Goal: Transaction & Acquisition: Purchase product/service

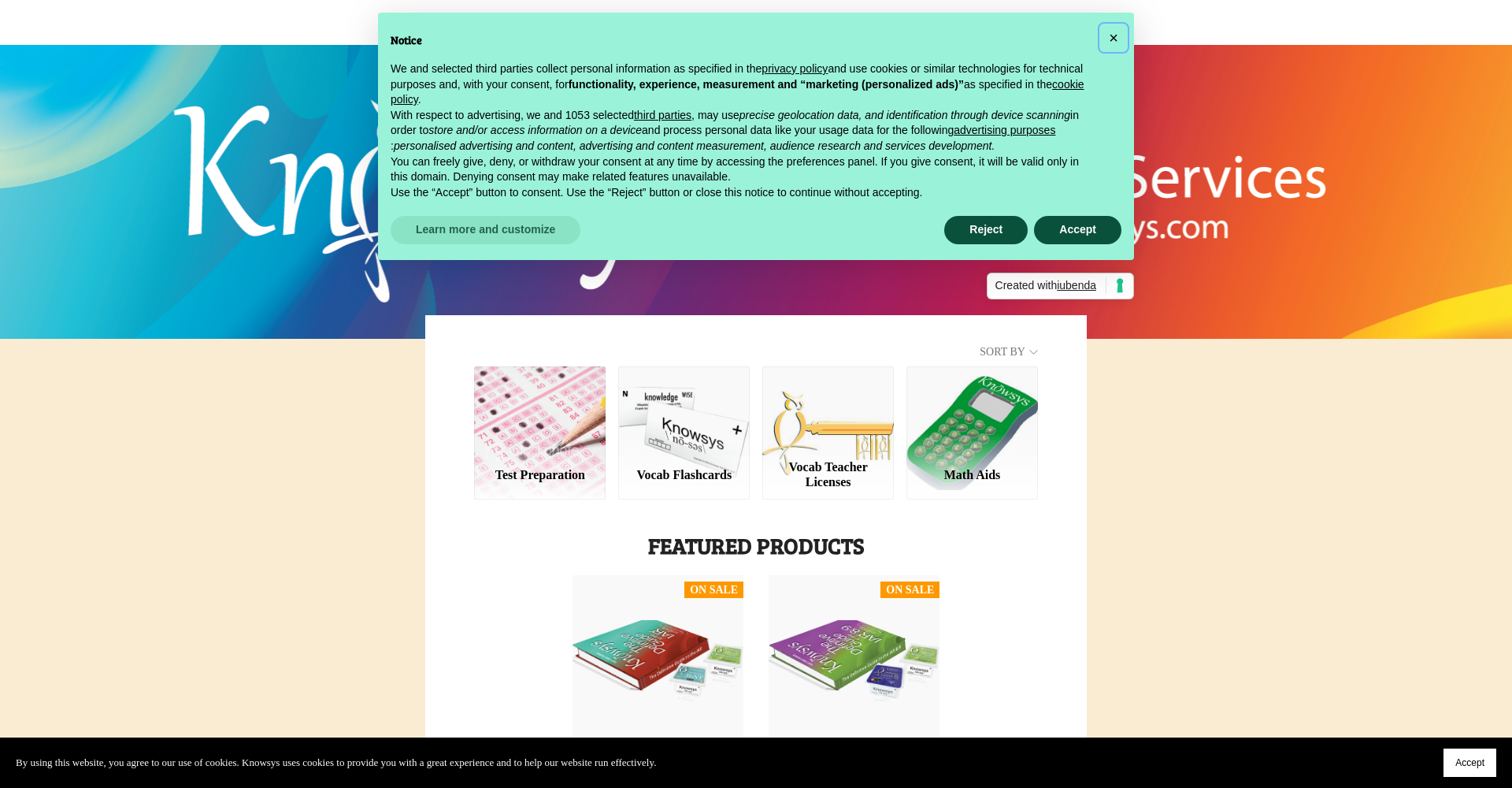
click at [1117, 31] on span "×" at bounding box center [1113, 37] width 9 height 17
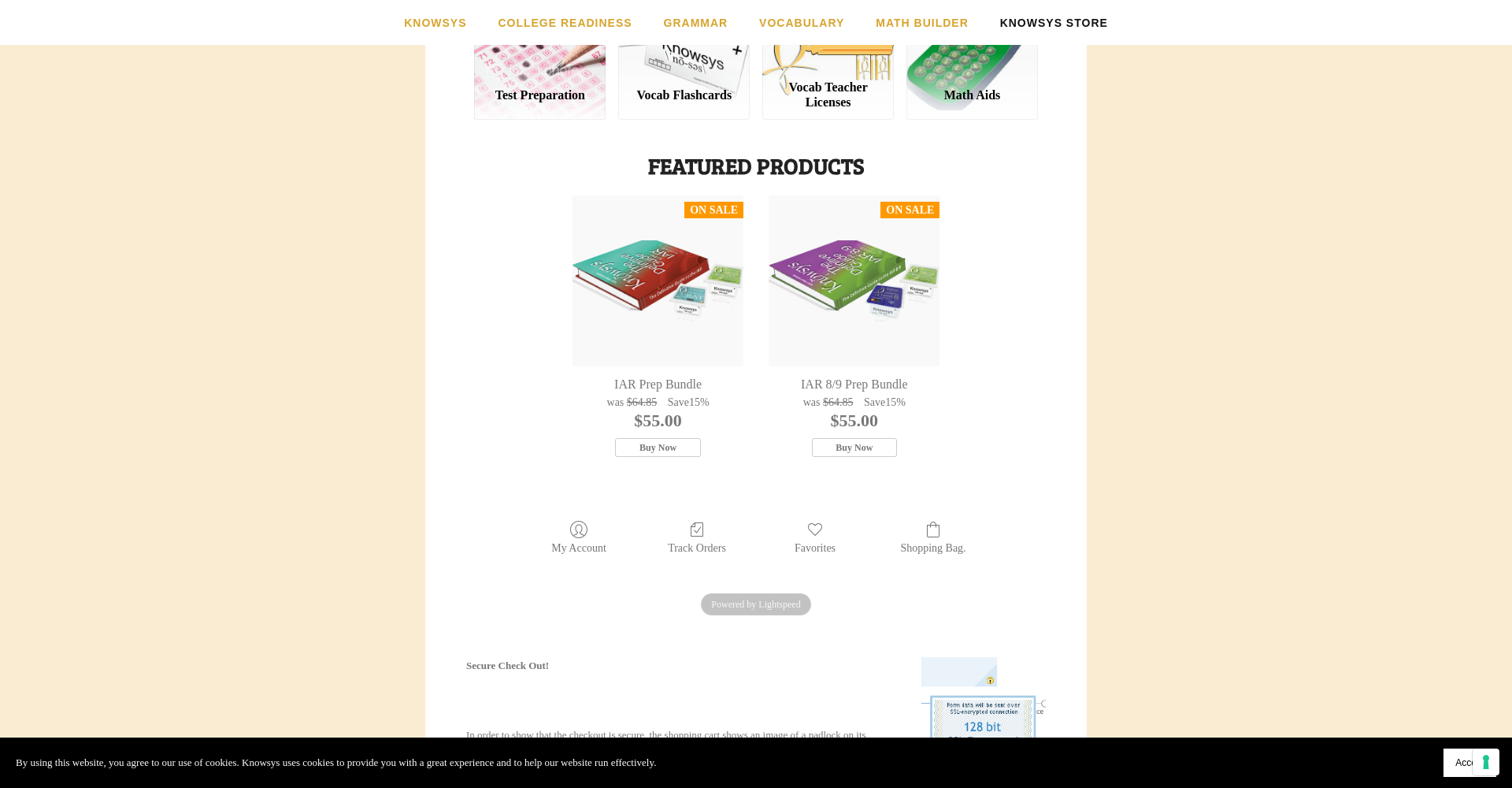
scroll to position [477, 0]
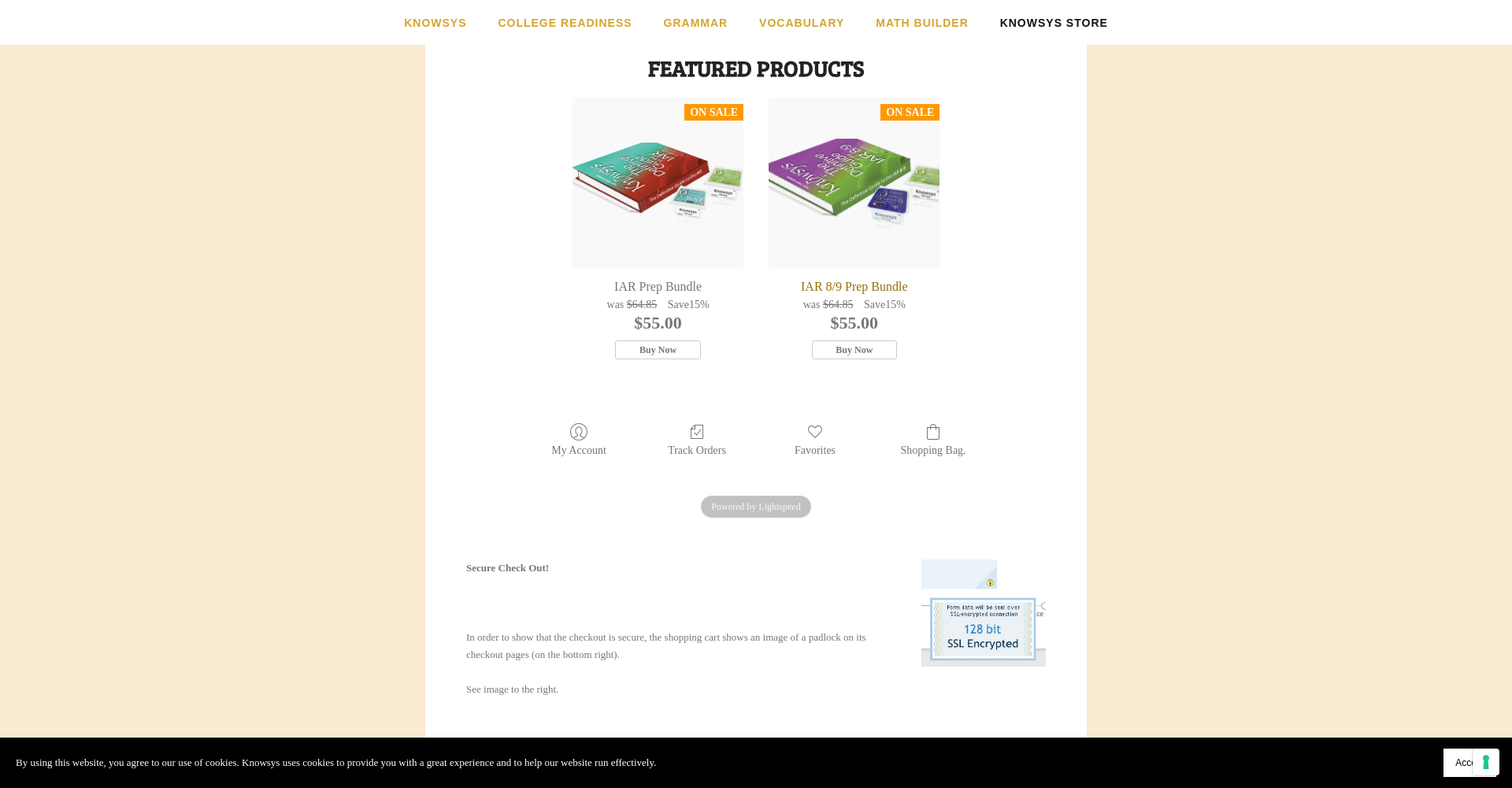
click at [880, 278] on div "IAR 8/9 Prep Bundle" at bounding box center [854, 287] width 171 height 17
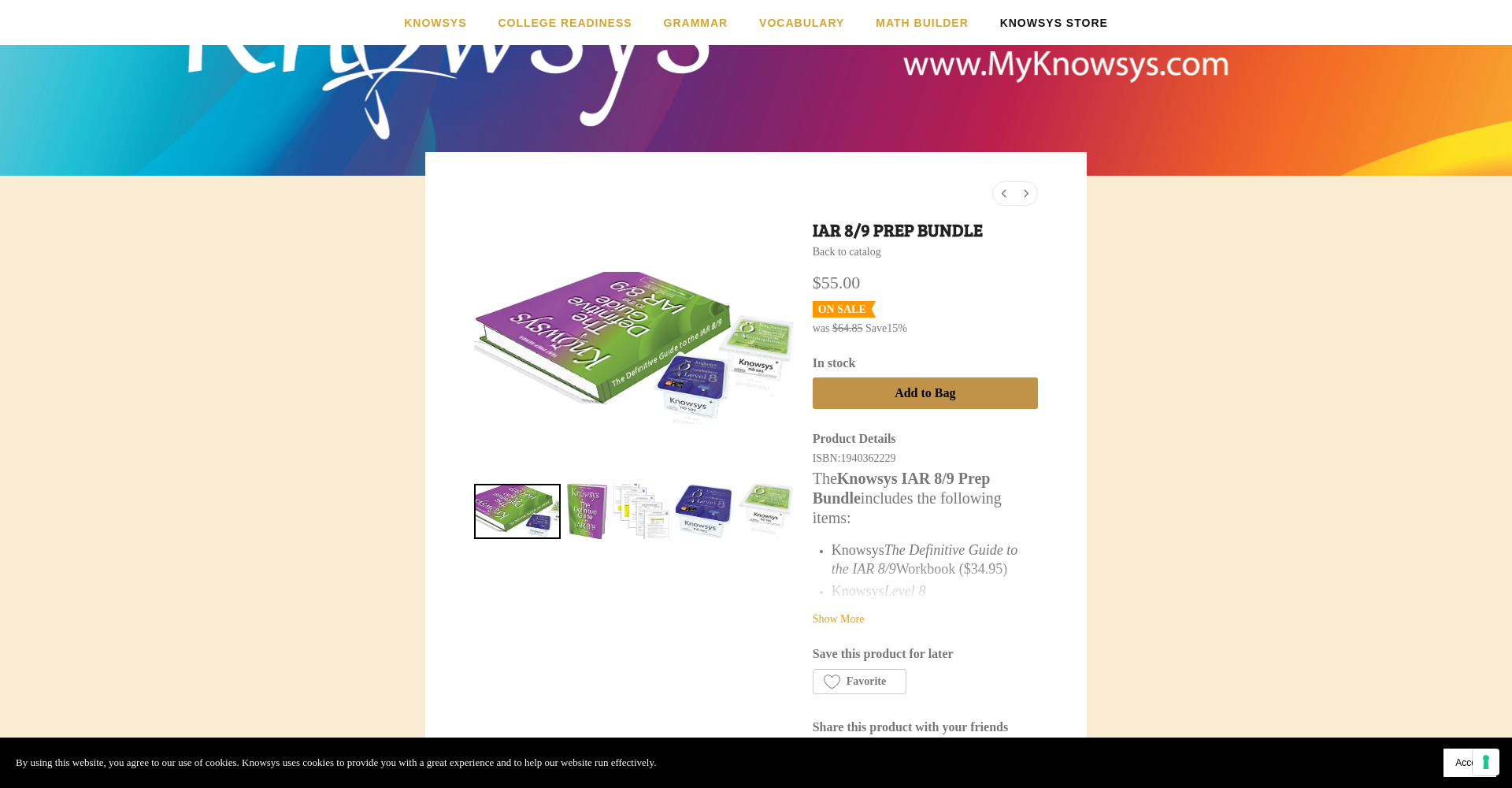
scroll to position [222, 0]
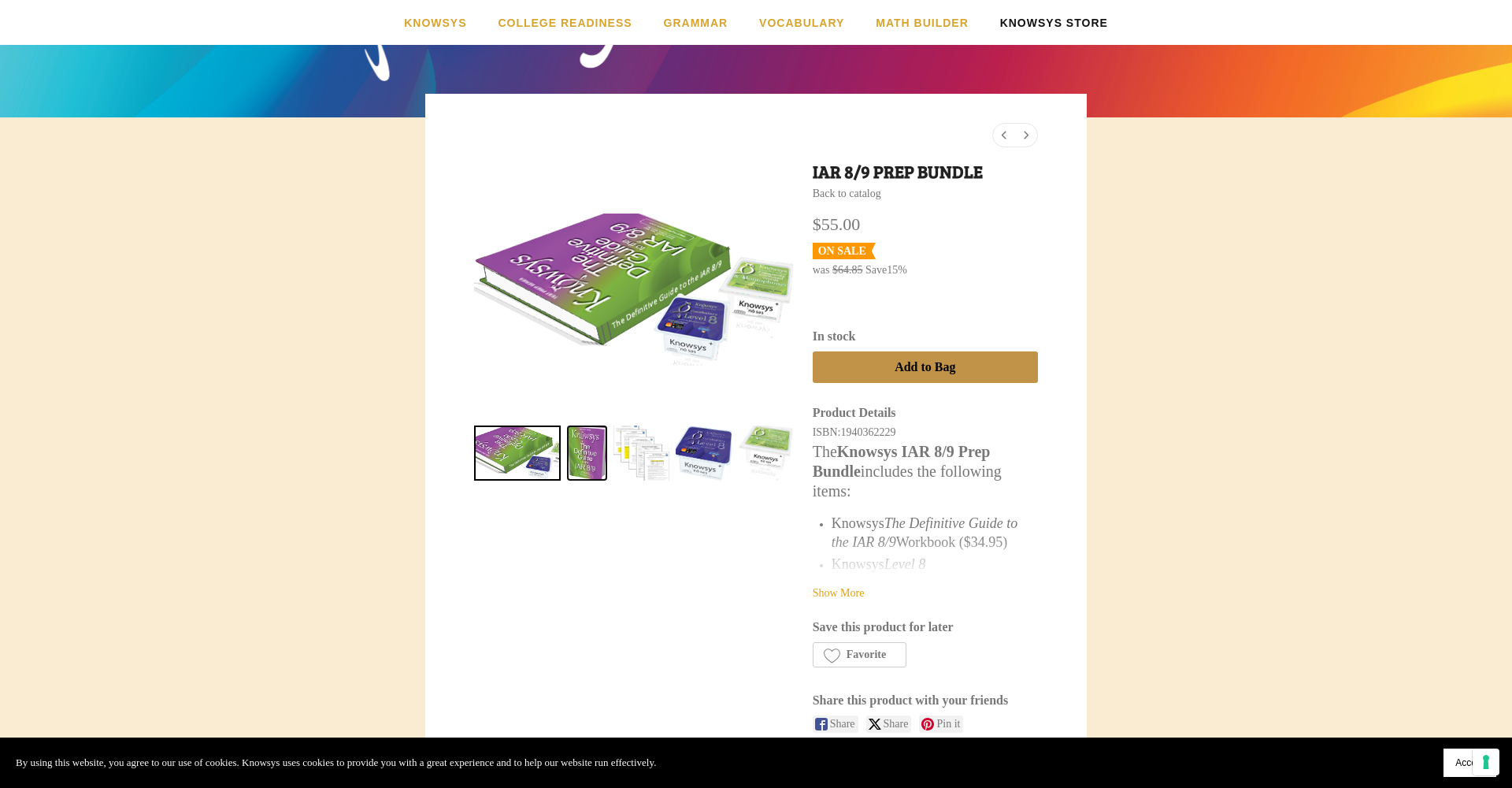
click at [591, 439] on link "IAR 8/9 Prep Bundle 1" at bounding box center [586, 454] width 40 height 56
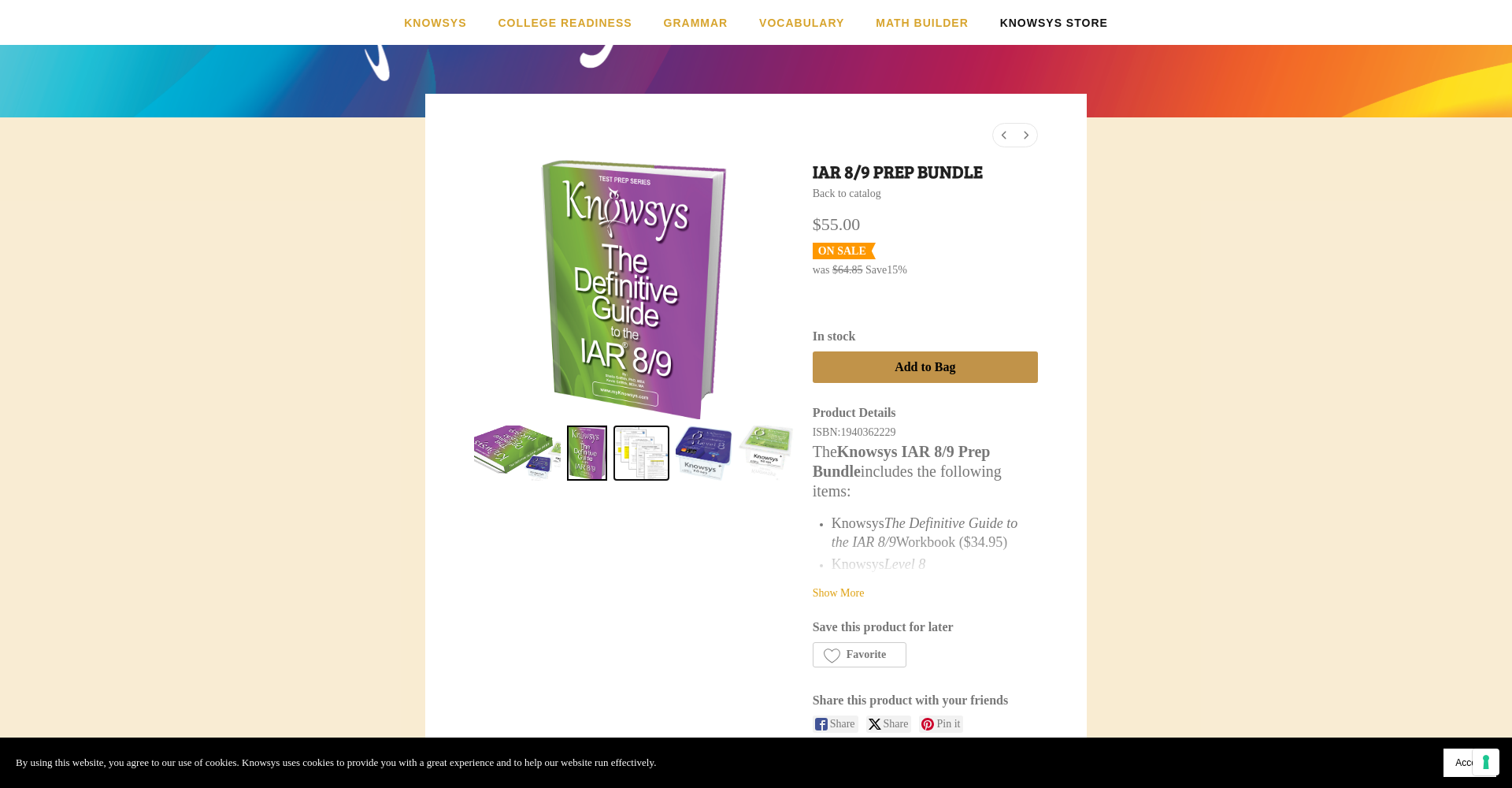
click at [648, 435] on link "IAR 8/9 Prep Bundle 2" at bounding box center [641, 454] width 56 height 56
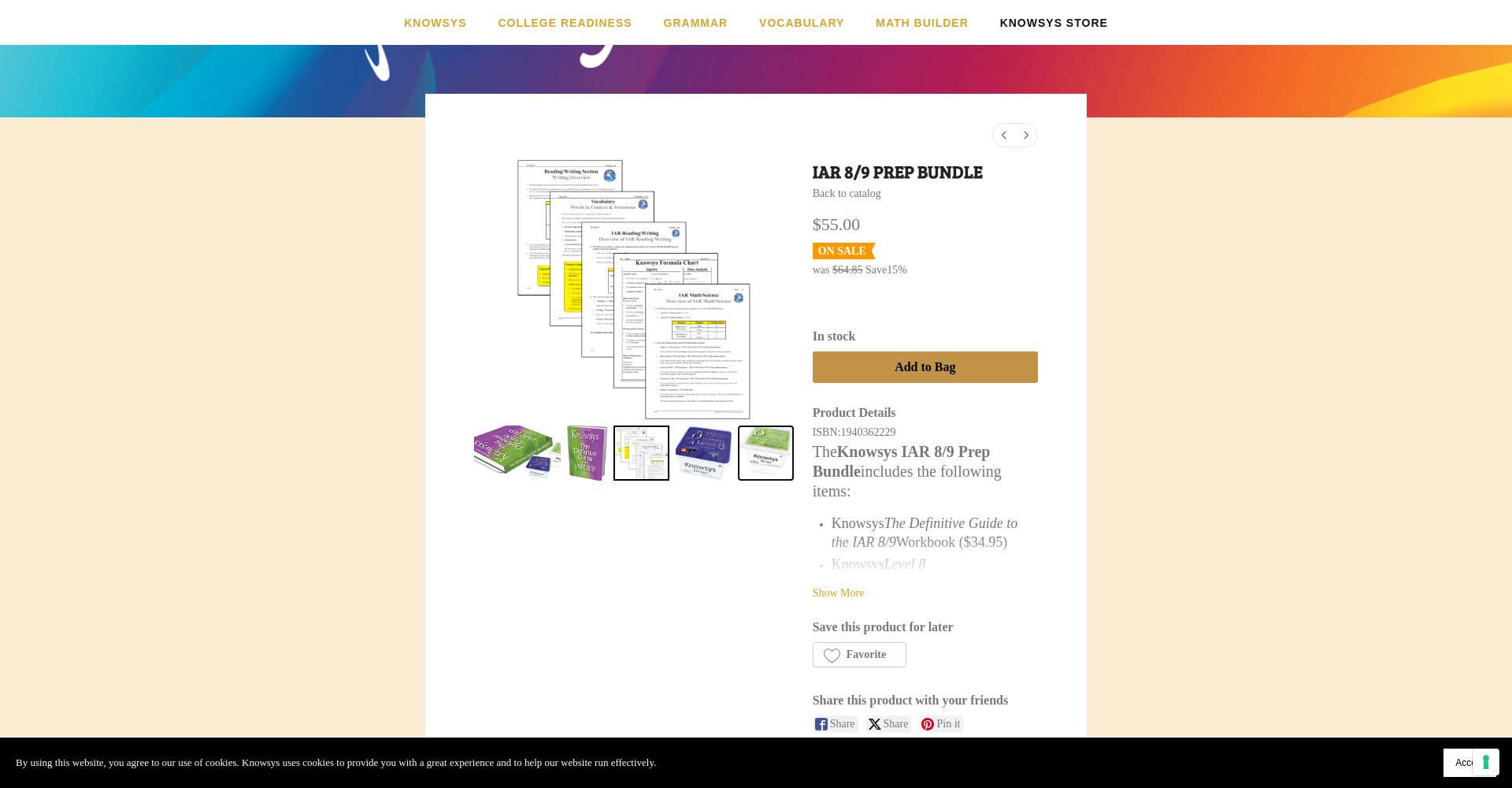
click at [768, 433] on link "IAR 8/9 Prep Bundle 4" at bounding box center [766, 454] width 56 height 56
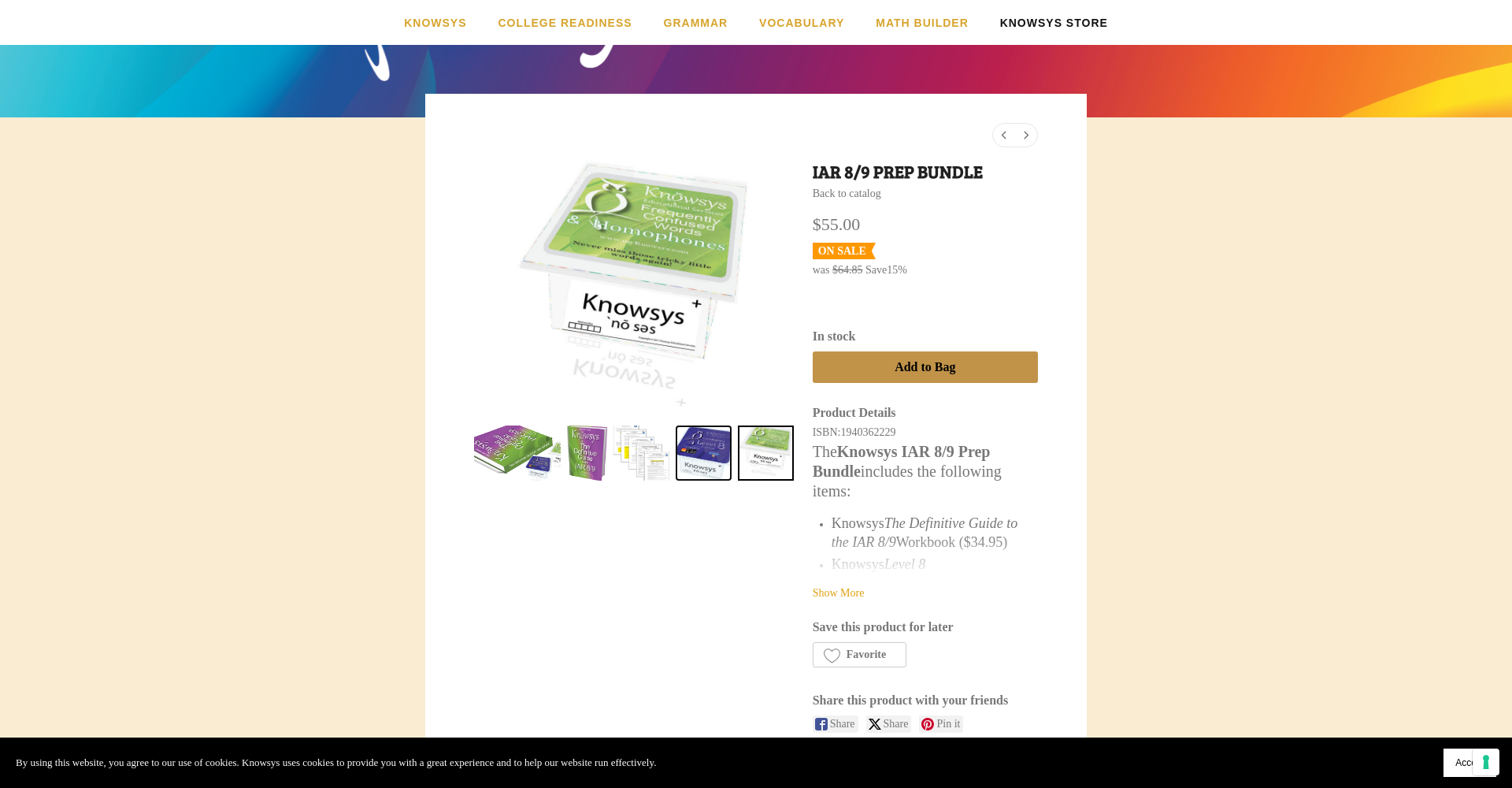
click at [712, 459] on link "IAR 8/9 Prep Bundle 3" at bounding box center [704, 454] width 56 height 56
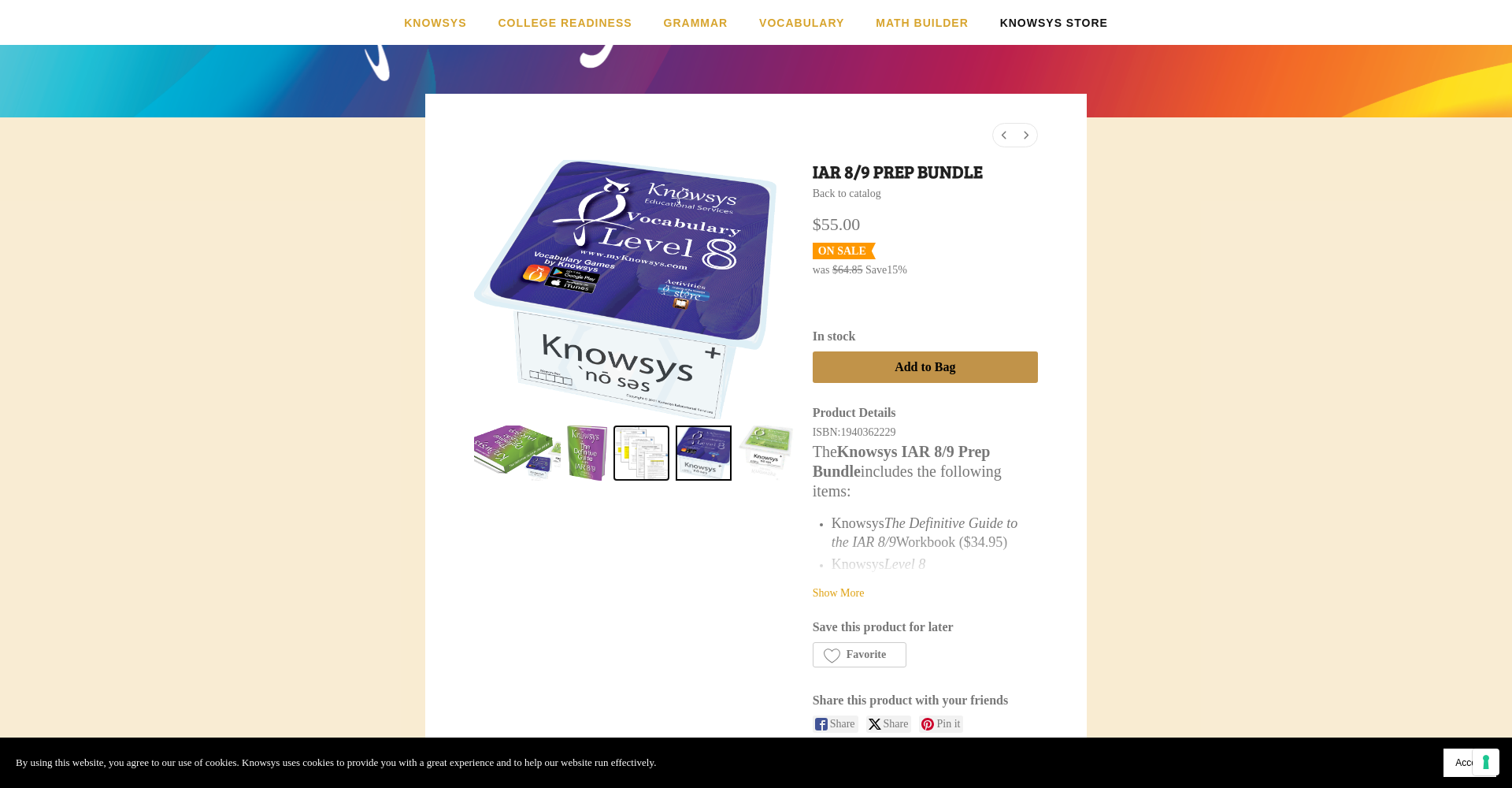
click at [659, 460] on link "IAR 8/9 Prep Bundle 2" at bounding box center [641, 454] width 56 height 56
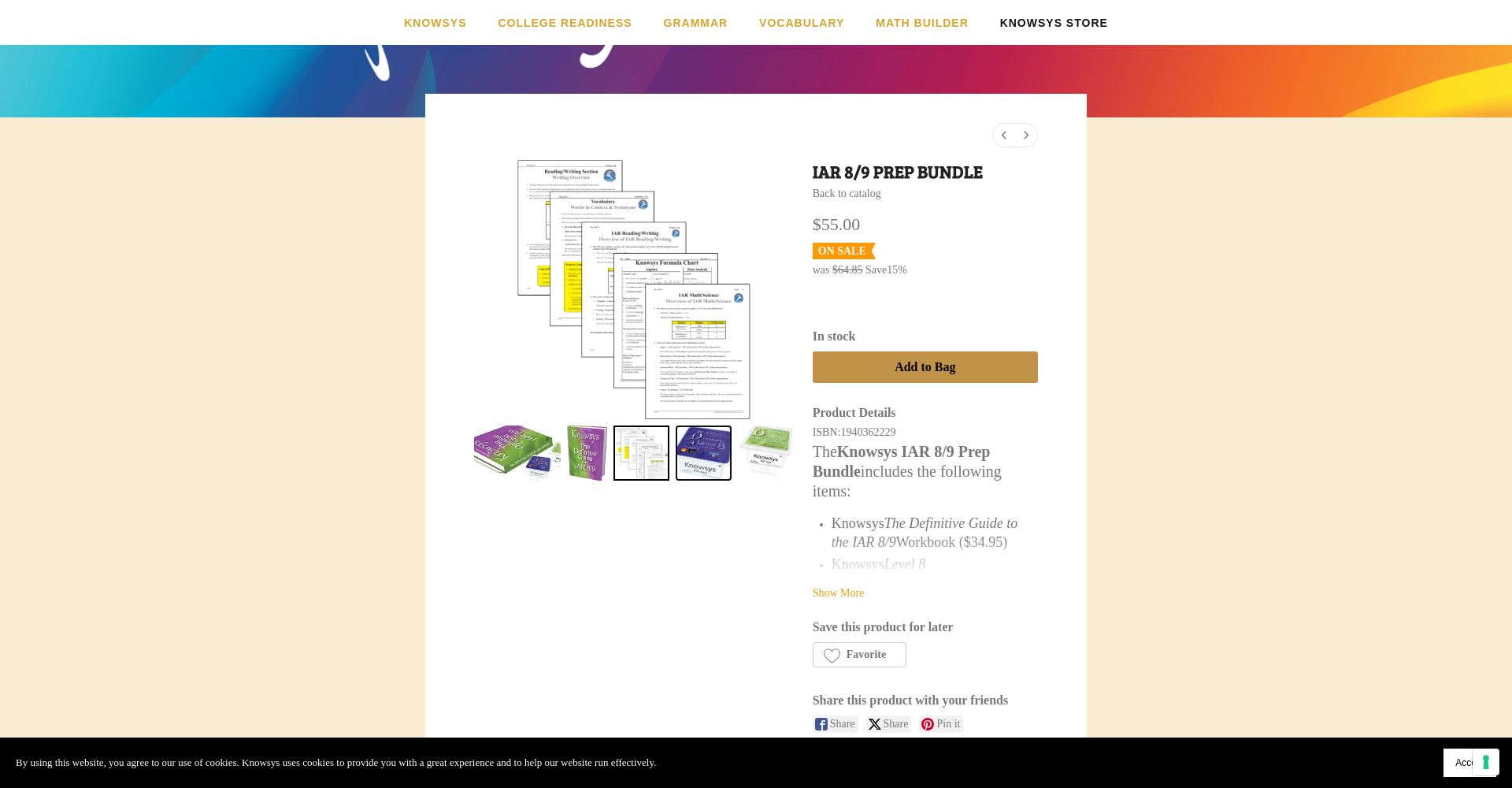
click at [699, 451] on link "IAR 8/9 Prep Bundle 3" at bounding box center [704, 454] width 56 height 56
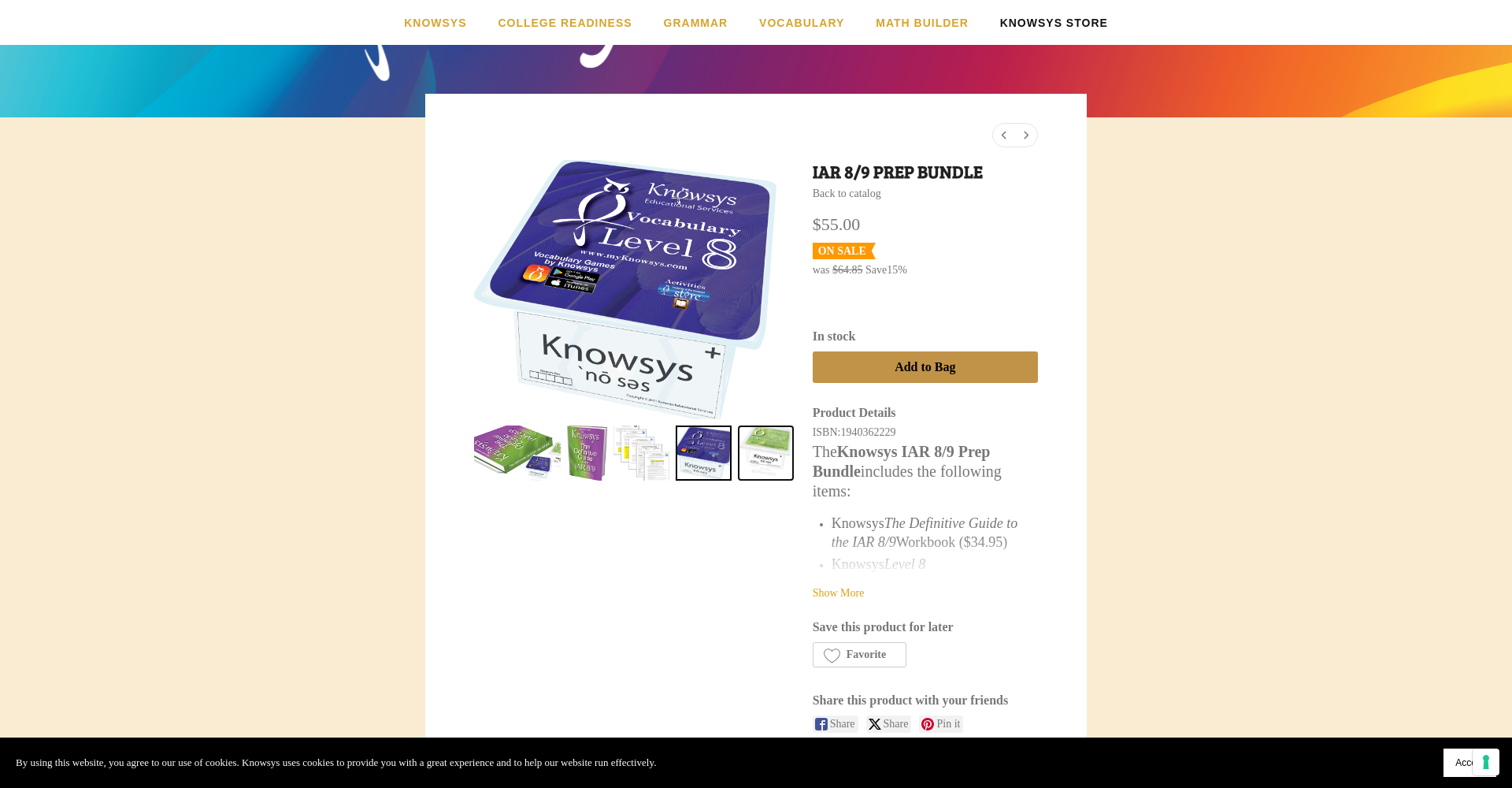
click at [747, 443] on link "IAR 8/9 Prep Bundle 4" at bounding box center [766, 454] width 56 height 56
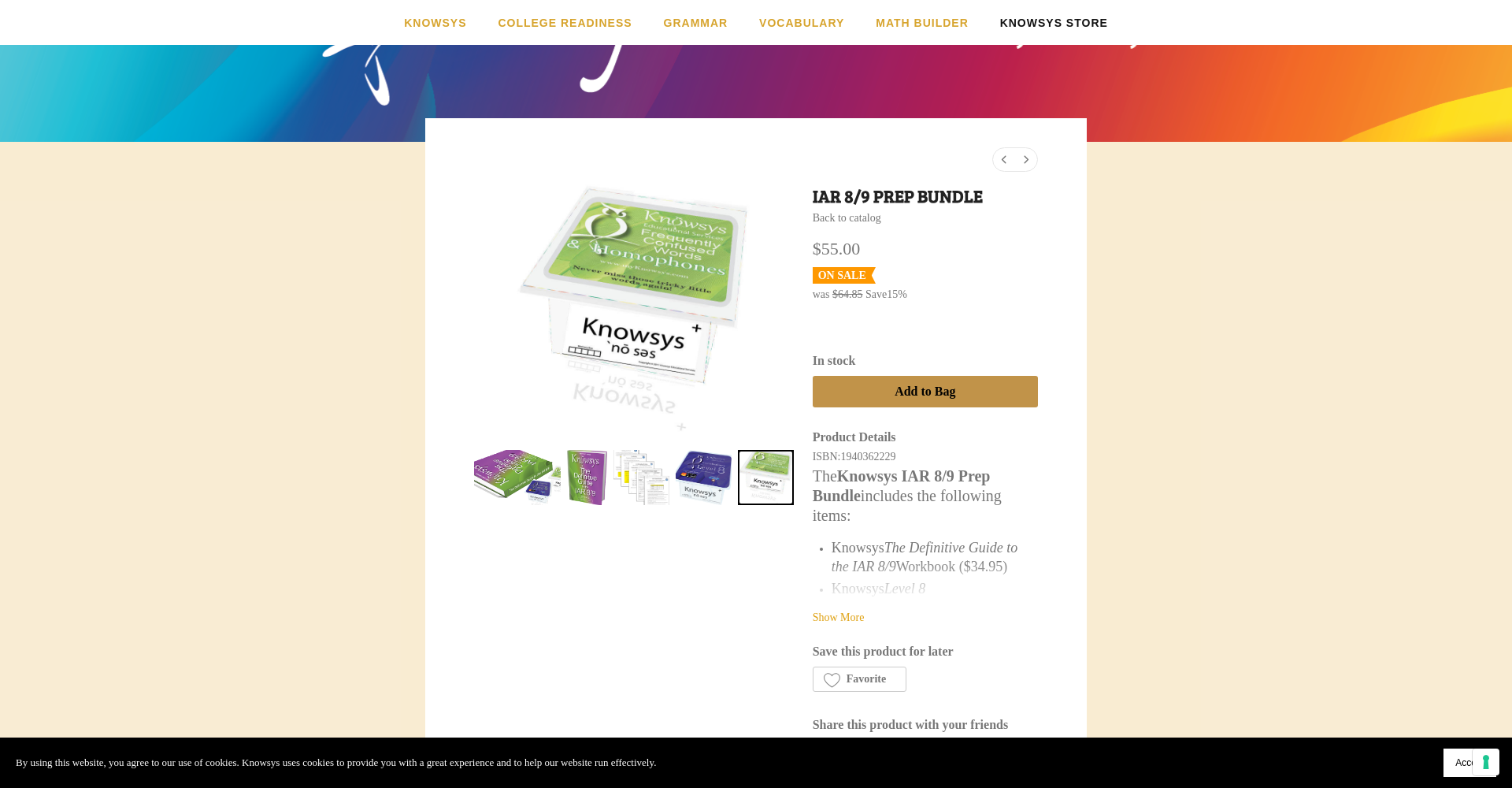
scroll to position [197, 0]
click at [516, 499] on link "IAR 8/9 Prep Bundle 0" at bounding box center [517, 477] width 86 height 56
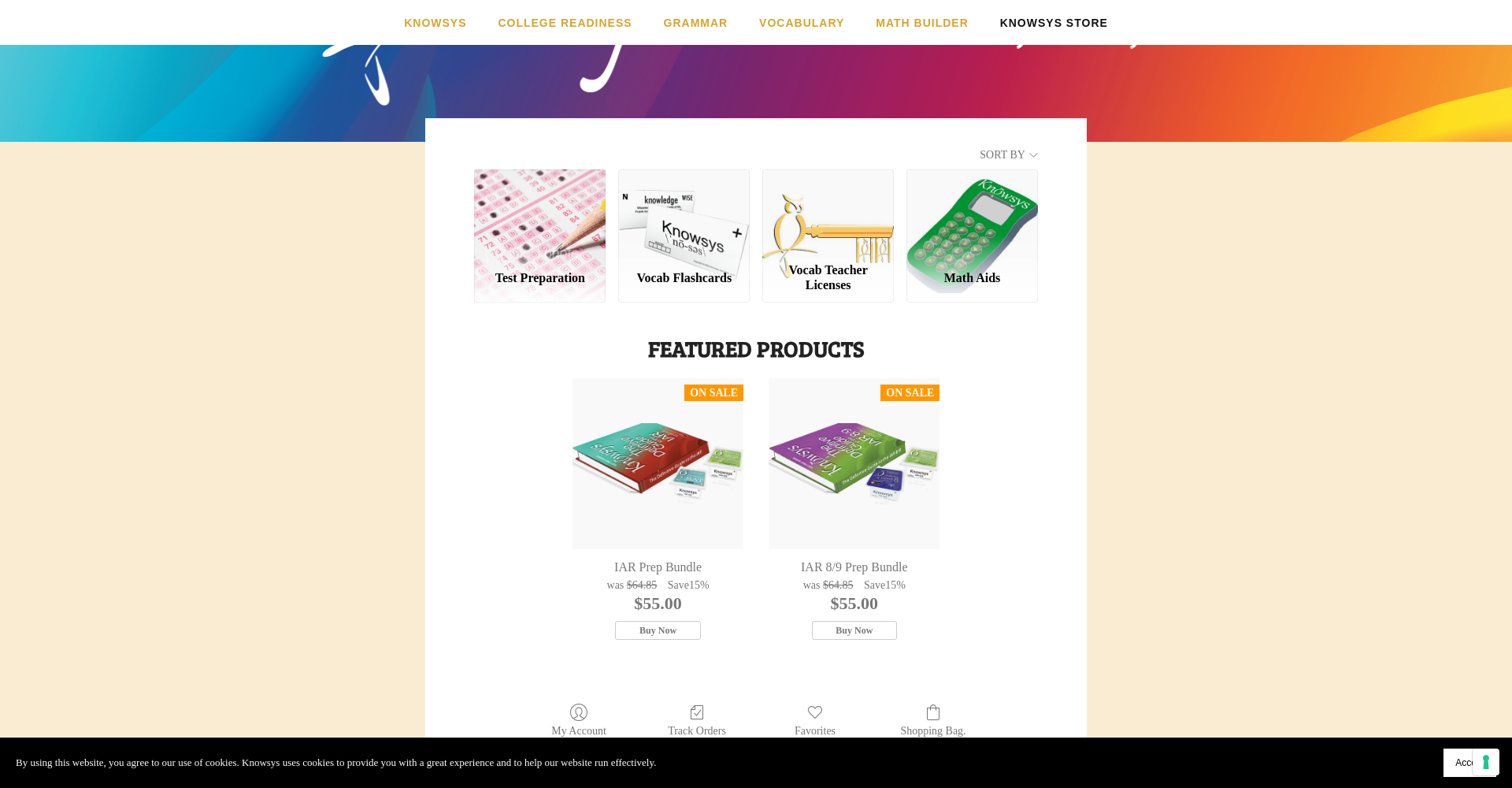
scroll to position [477, 0]
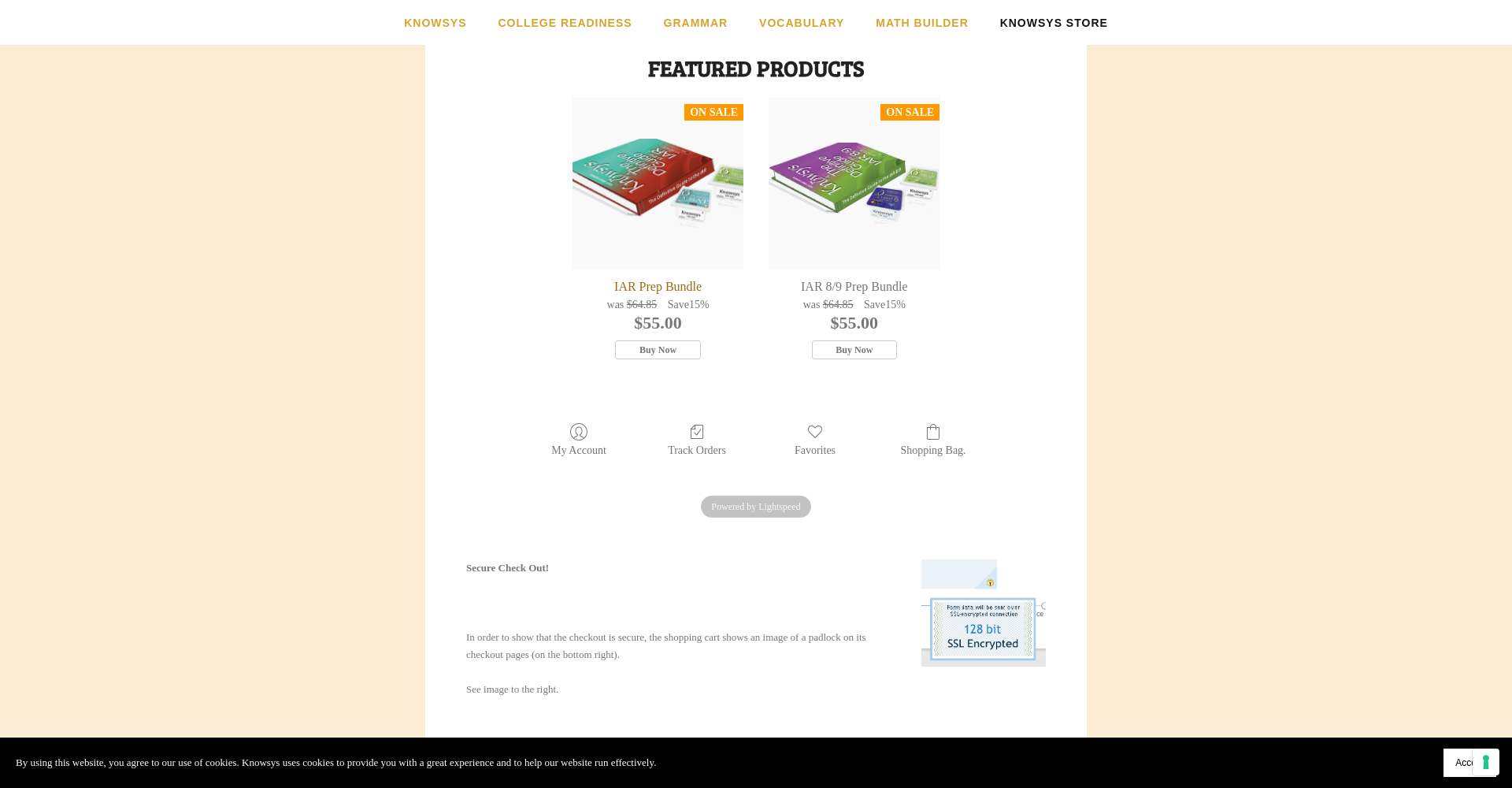
click at [641, 286] on div "IAR Prep Bundle" at bounding box center [658, 287] width 171 height 17
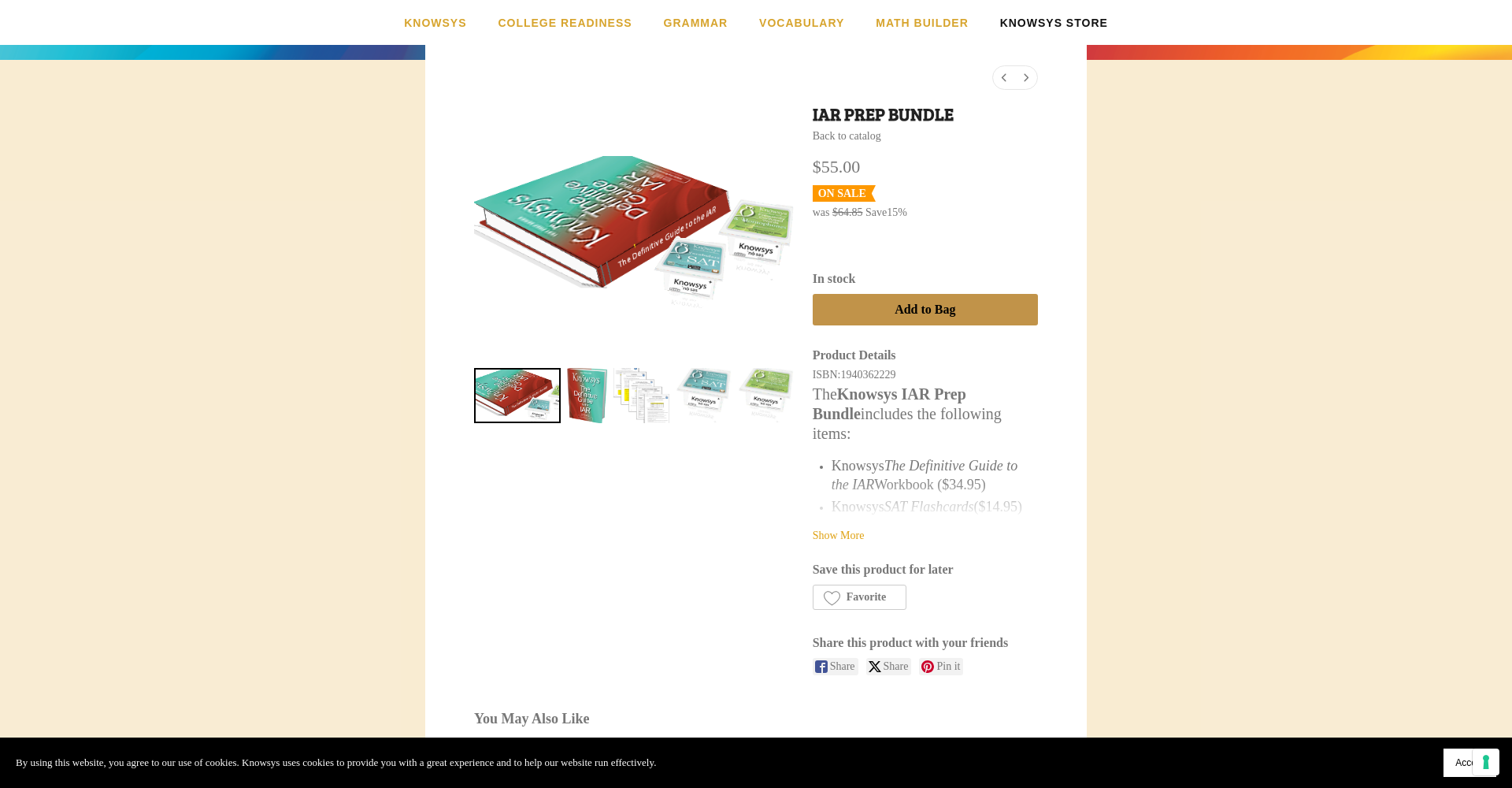
scroll to position [283, 0]
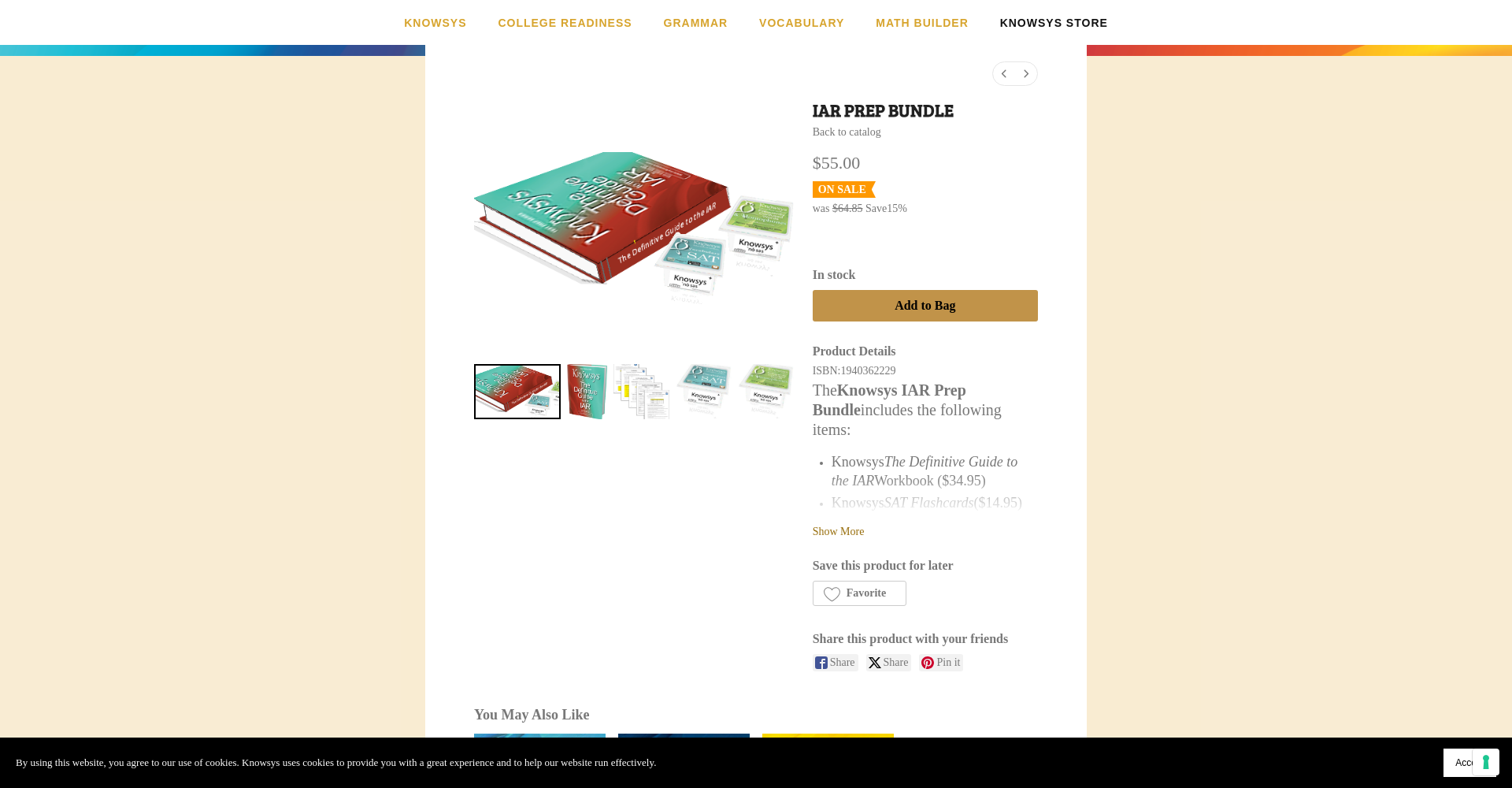
click at [857, 526] on link "Show More" at bounding box center [838, 532] width 52 height 12
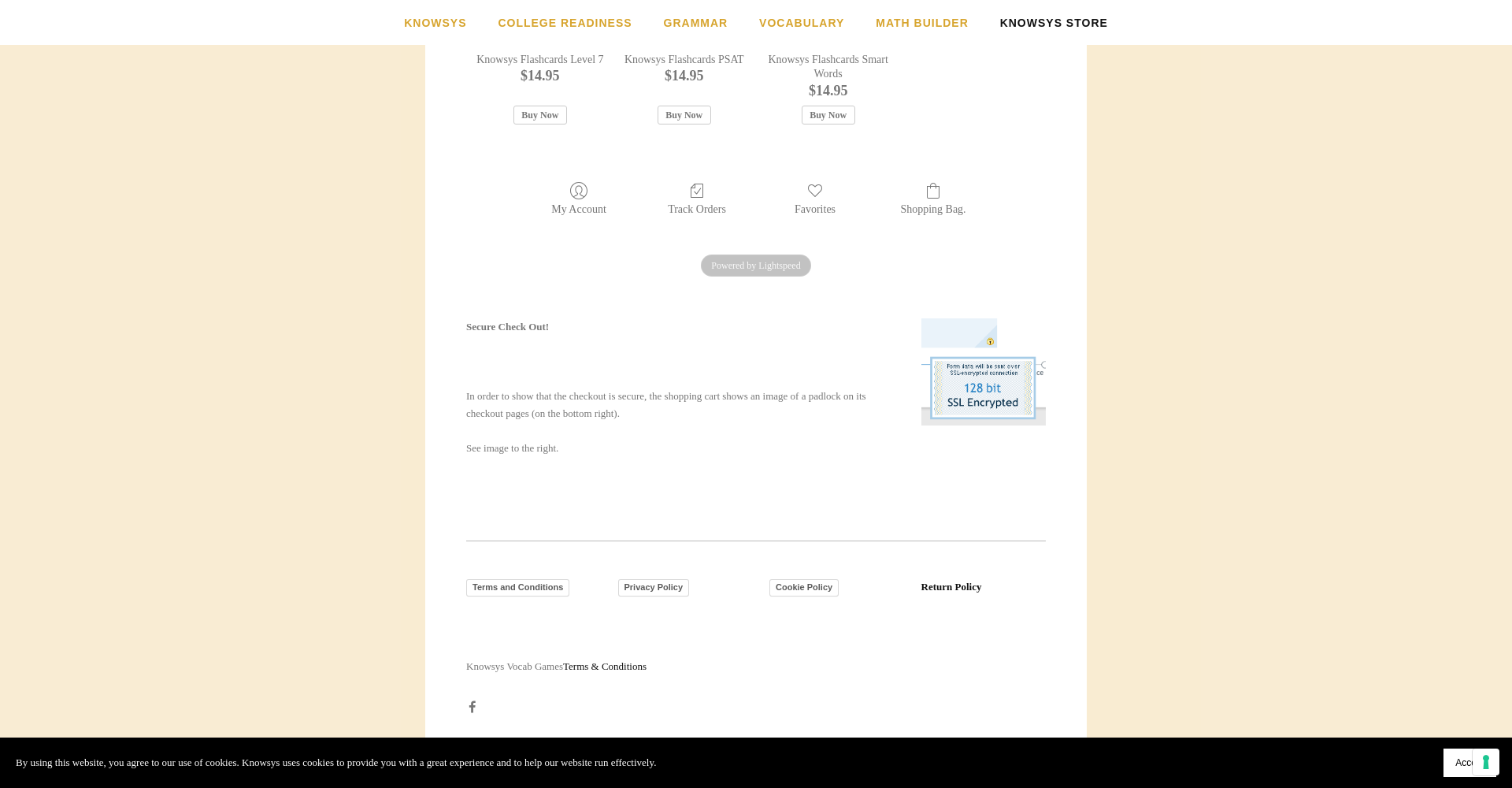
scroll to position [1197, 0]
